Goal: Information Seeking & Learning: Learn about a topic

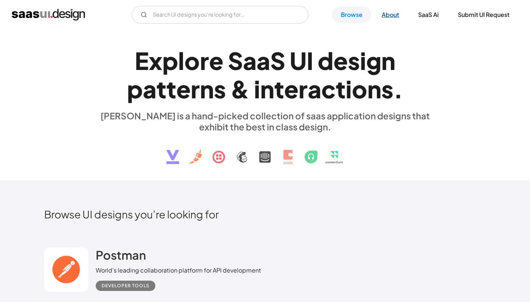
click at [385, 10] on link "About" at bounding box center [390, 15] width 35 height 16
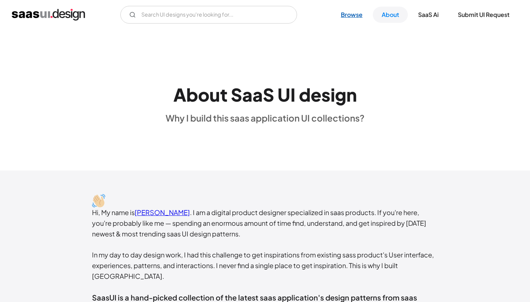
click at [357, 14] on link "Browse" at bounding box center [351, 15] width 39 height 16
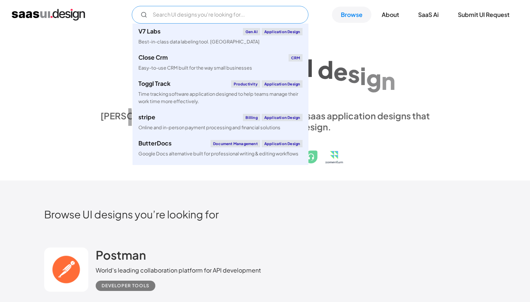
click at [199, 18] on input "Email Form" at bounding box center [220, 15] width 177 height 18
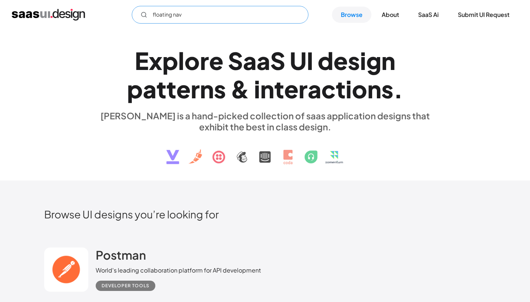
type input "floating nav"
click at [133, 38] on div "E x p l o r e S a a S U I d e s i g n p a t t e r n s & i n t e r a c t i o n s…" at bounding box center [265, 104] width 530 height 151
click at [99, 49] on h1 "E x p l o r e S a a S U I d e s i g n p a t t e r n s & i n t e r a c t i o n s…" at bounding box center [265, 74] width 338 height 57
